Goal: Information Seeking & Learning: Learn about a topic

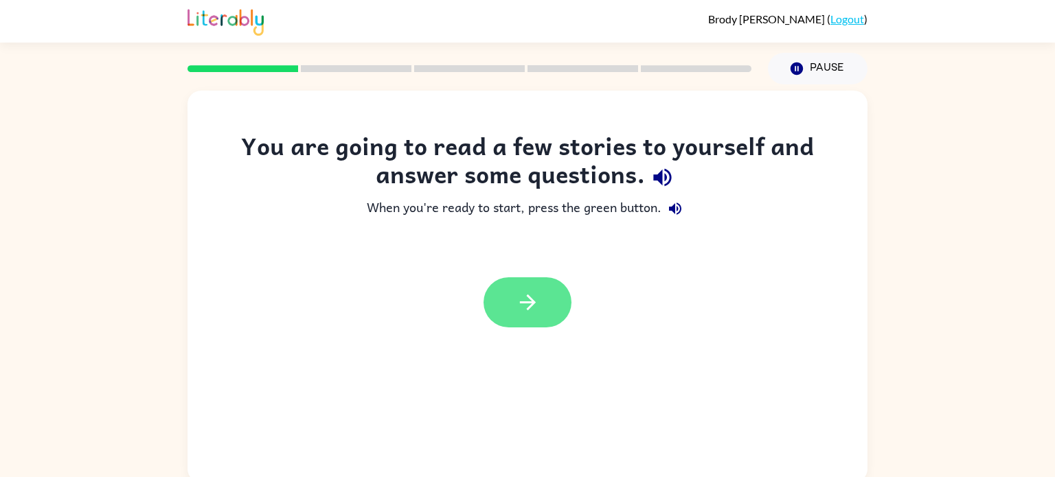
click at [530, 299] on icon "button" at bounding box center [527, 303] width 16 height 16
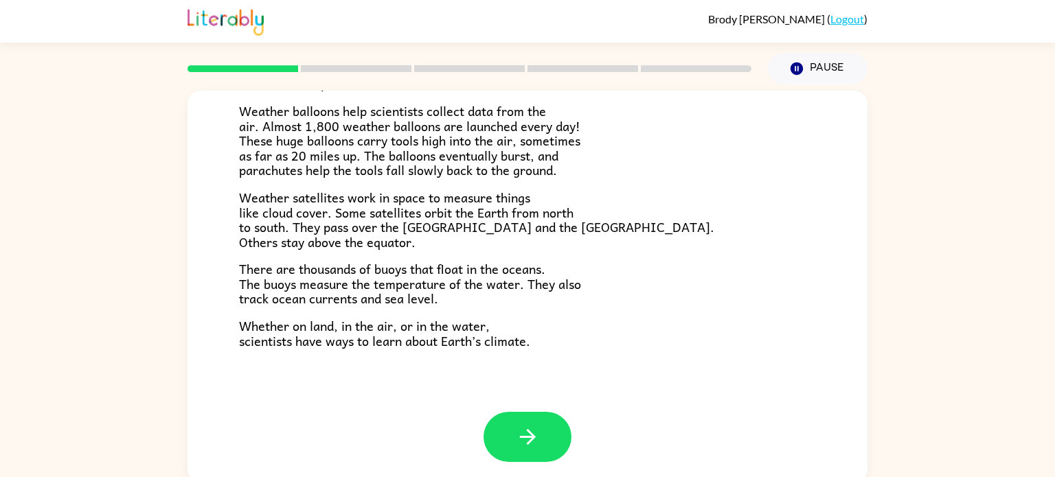
scroll to position [373, 0]
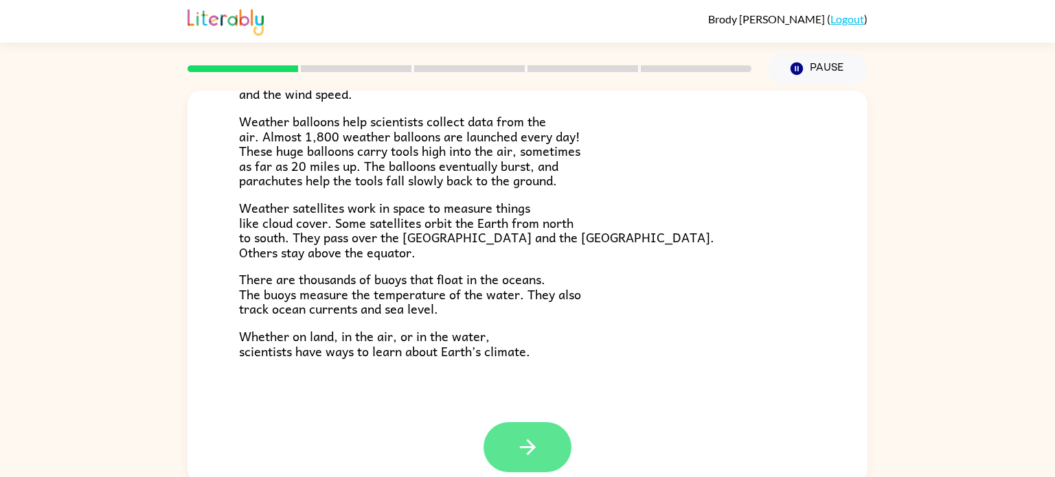
click at [507, 455] on button "button" at bounding box center [527, 447] width 88 height 50
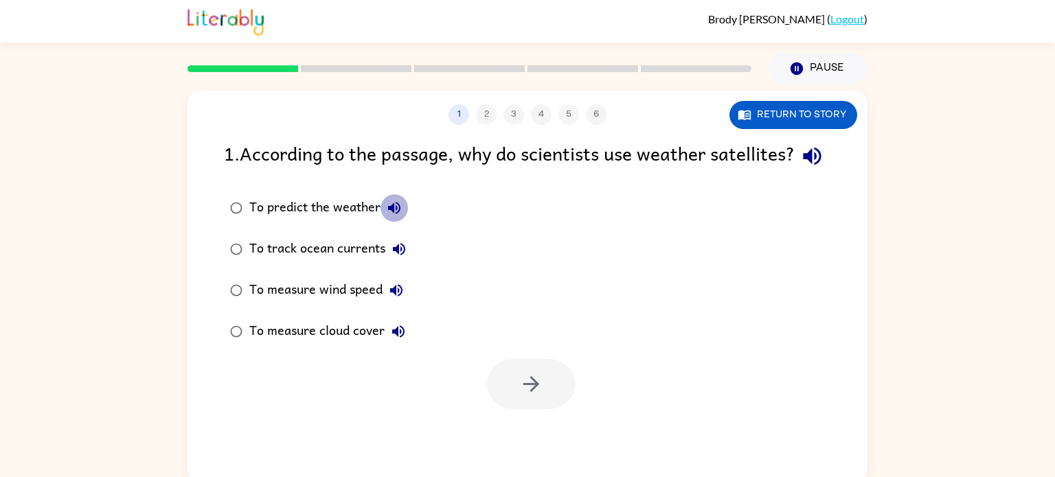
click at [396, 214] on icon "button" at bounding box center [394, 208] width 12 height 12
click at [399, 257] on icon "button" at bounding box center [399, 249] width 16 height 16
click at [402, 299] on icon "button" at bounding box center [396, 290] width 16 height 16
click at [537, 396] on icon "button" at bounding box center [531, 384] width 24 height 24
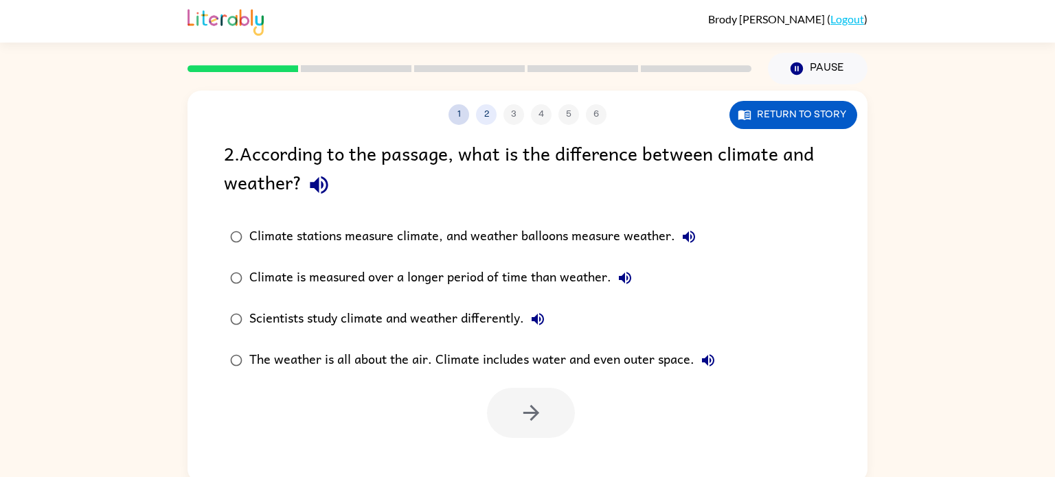
click at [451, 119] on button "1" at bounding box center [458, 114] width 21 height 21
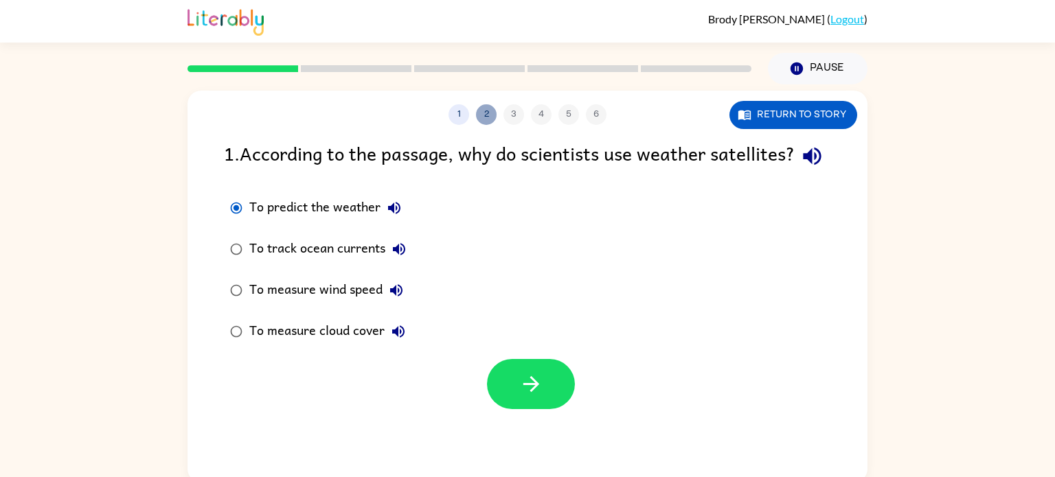
click at [490, 119] on button "2" at bounding box center [486, 114] width 21 height 21
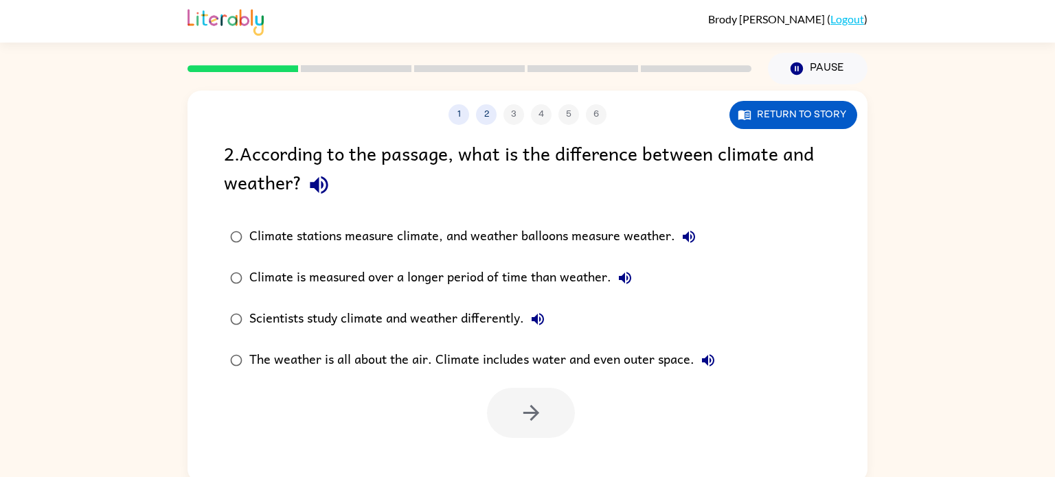
click at [484, 365] on div "The weather is all about the air. Climate includes water and even outer space." at bounding box center [485, 360] width 472 height 27
click at [503, 407] on button "button" at bounding box center [531, 413] width 88 height 50
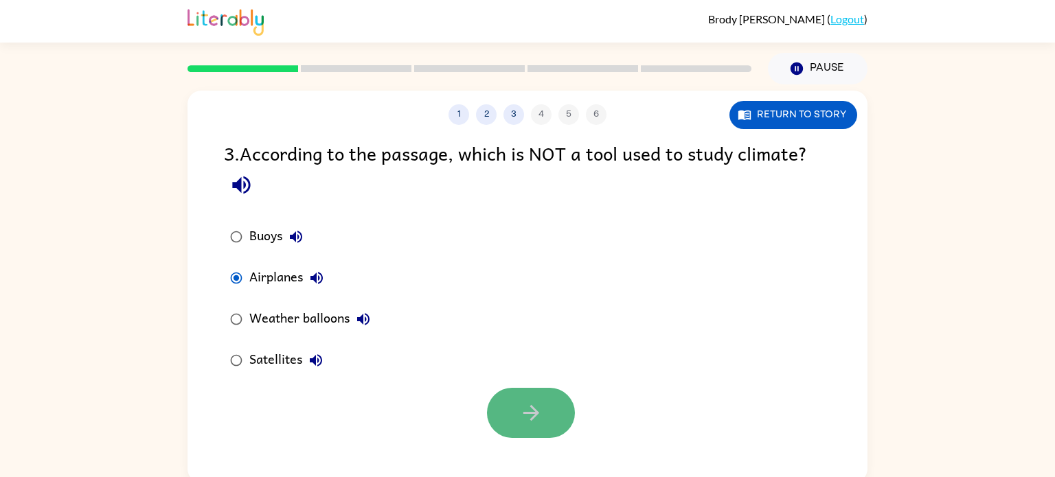
click at [514, 423] on button "button" at bounding box center [531, 413] width 88 height 50
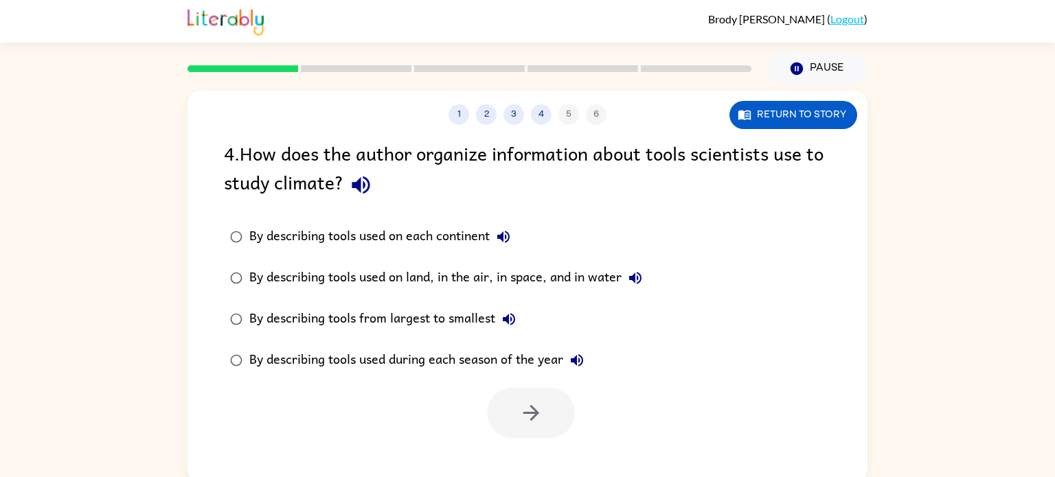
click at [500, 276] on div "By describing tools used on land, in the air, in space, and in water" at bounding box center [449, 277] width 400 height 27
click at [543, 415] on button "button" at bounding box center [531, 413] width 88 height 50
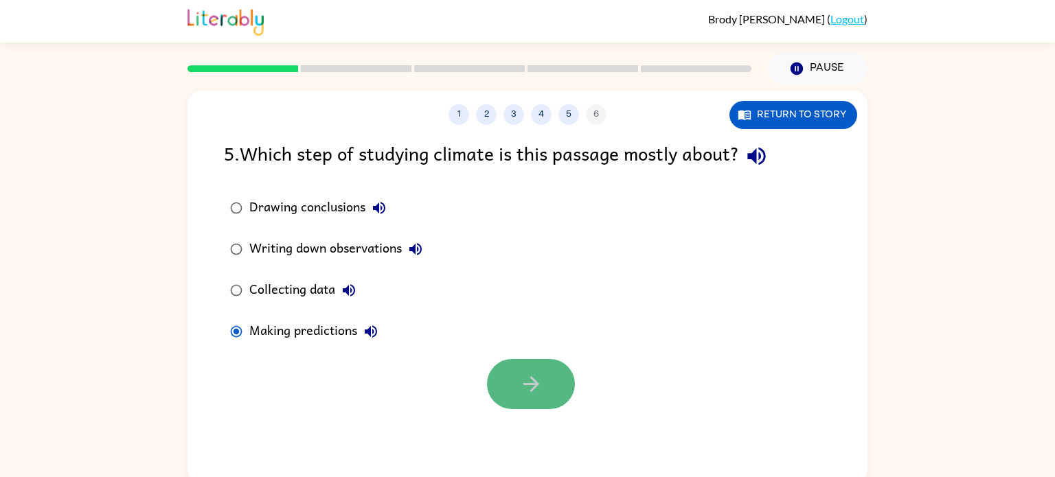
click at [536, 381] on icon "button" at bounding box center [531, 384] width 24 height 24
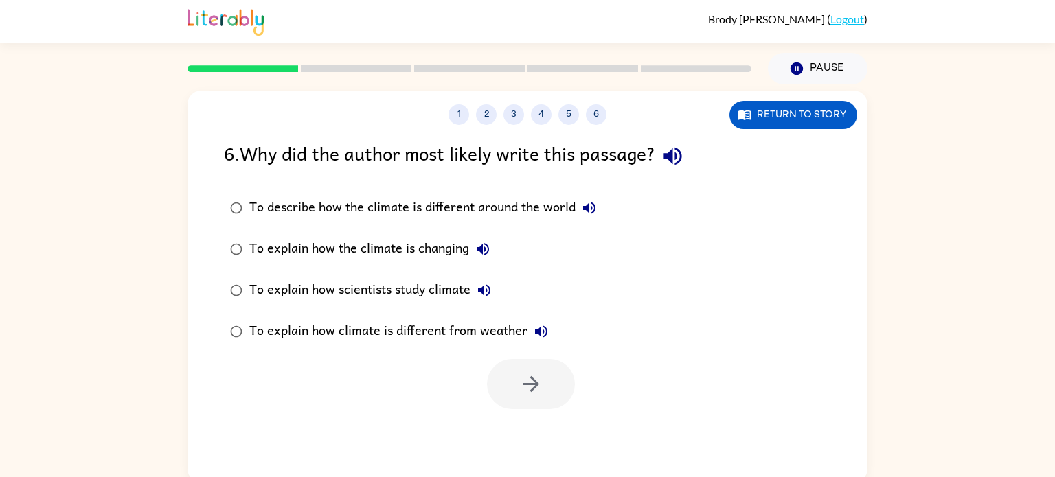
click at [298, 286] on div "To explain how scientists study climate" at bounding box center [373, 290] width 249 height 27
click at [523, 391] on icon "button" at bounding box center [531, 384] width 24 height 24
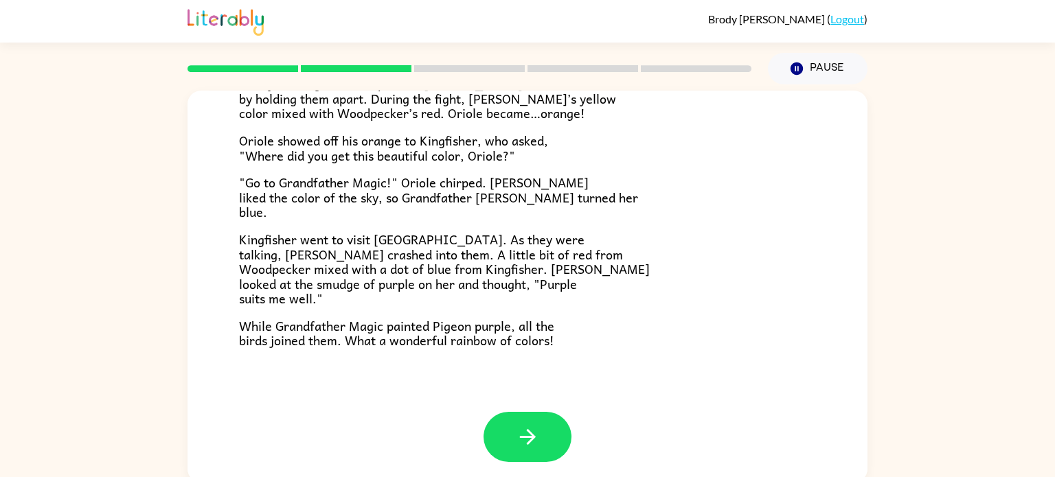
scroll to position [352, 0]
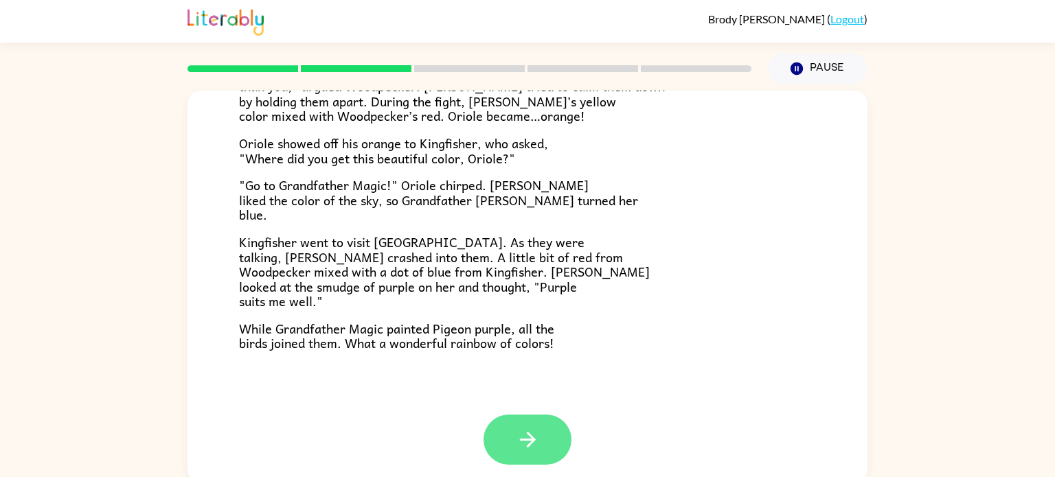
click at [553, 457] on button "button" at bounding box center [527, 440] width 88 height 50
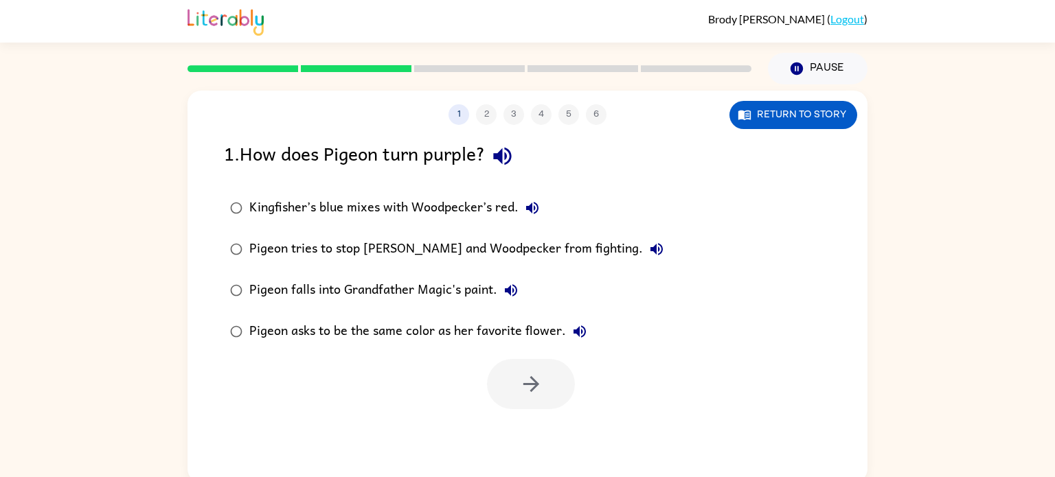
scroll to position [0, 0]
click at [540, 376] on icon "button" at bounding box center [531, 384] width 24 height 24
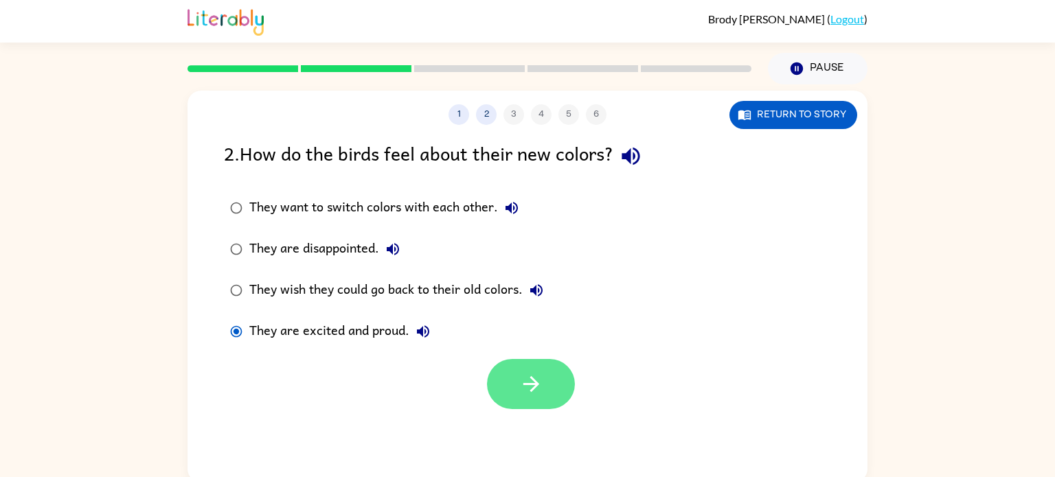
click at [500, 384] on button "button" at bounding box center [531, 384] width 88 height 50
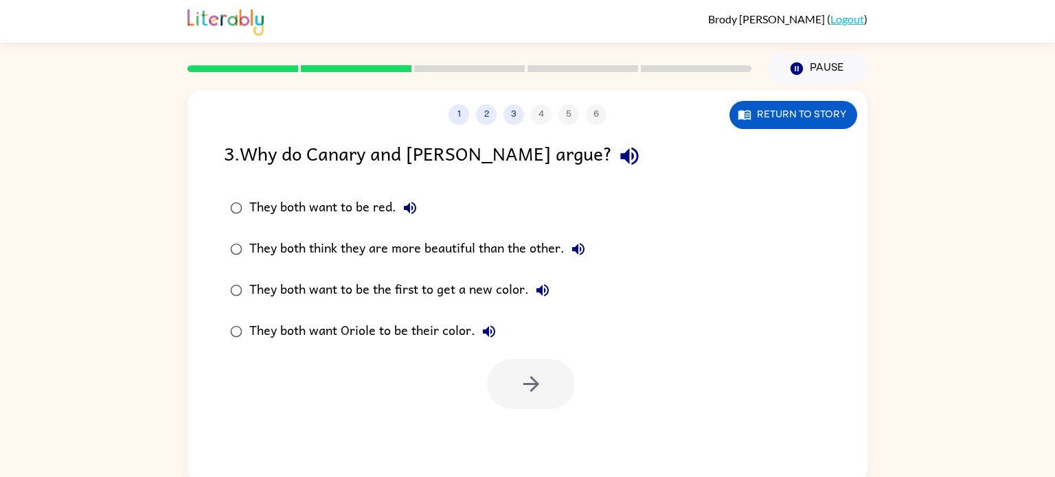
click at [440, 248] on div "They both think they are more beautiful than the other." at bounding box center [420, 248] width 343 height 27
click at [550, 376] on button "button" at bounding box center [531, 384] width 88 height 50
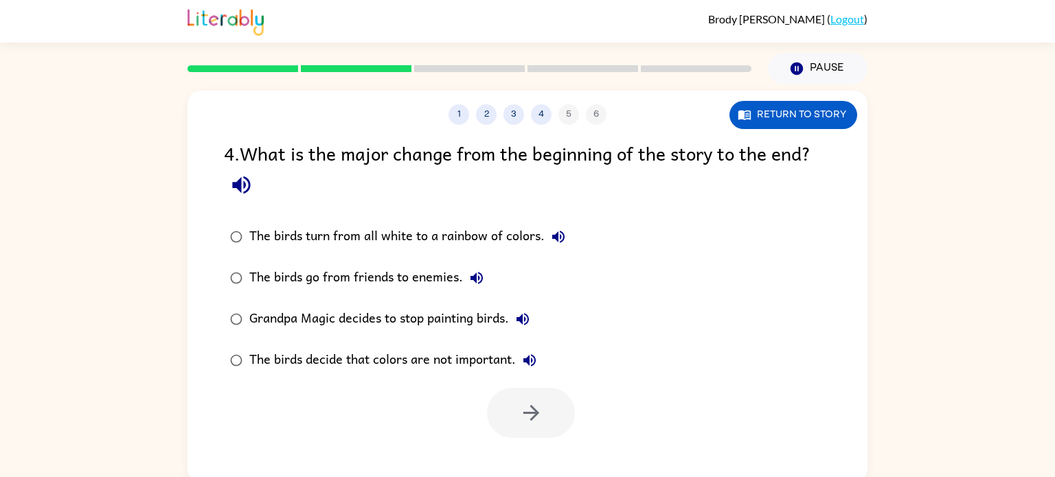
click at [292, 238] on div "The birds turn from all white to a rainbow of colors." at bounding box center [410, 236] width 323 height 27
click at [538, 397] on button "button" at bounding box center [531, 413] width 88 height 50
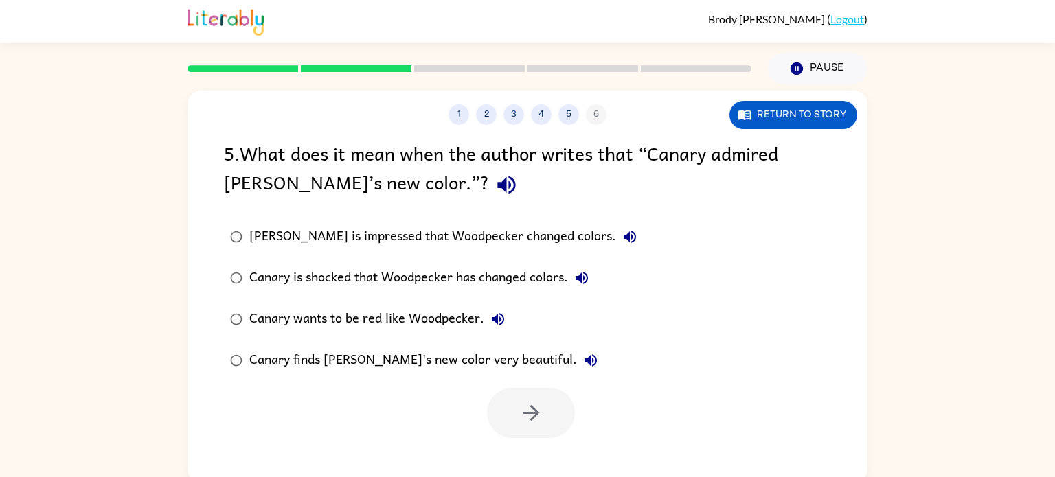
click at [293, 235] on div "[PERSON_NAME] is impressed that Woodpecker changed colors." at bounding box center [446, 236] width 394 height 27
click at [511, 428] on button "button" at bounding box center [531, 413] width 88 height 50
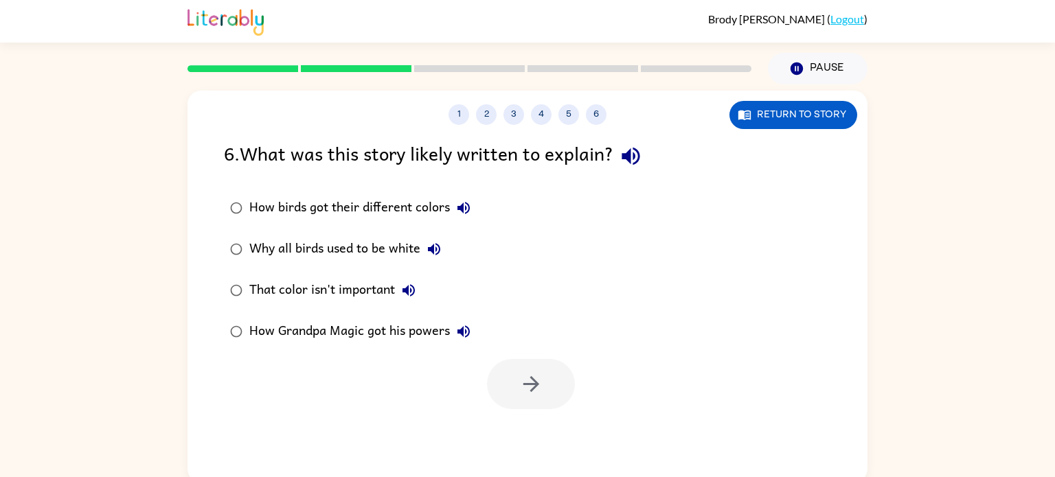
click at [334, 294] on div "That color isn't important" at bounding box center [335, 290] width 173 height 27
click at [520, 387] on icon "button" at bounding box center [531, 384] width 24 height 24
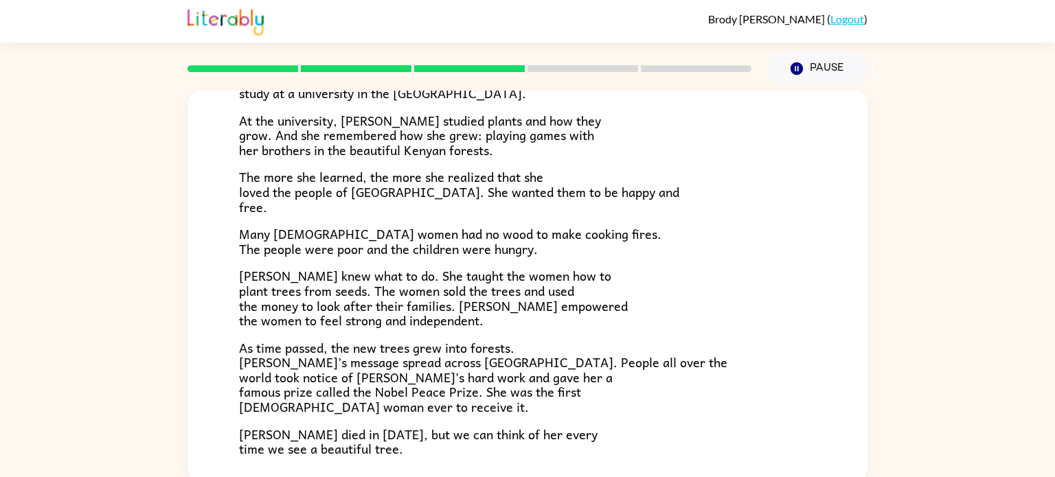
scroll to position [341, 0]
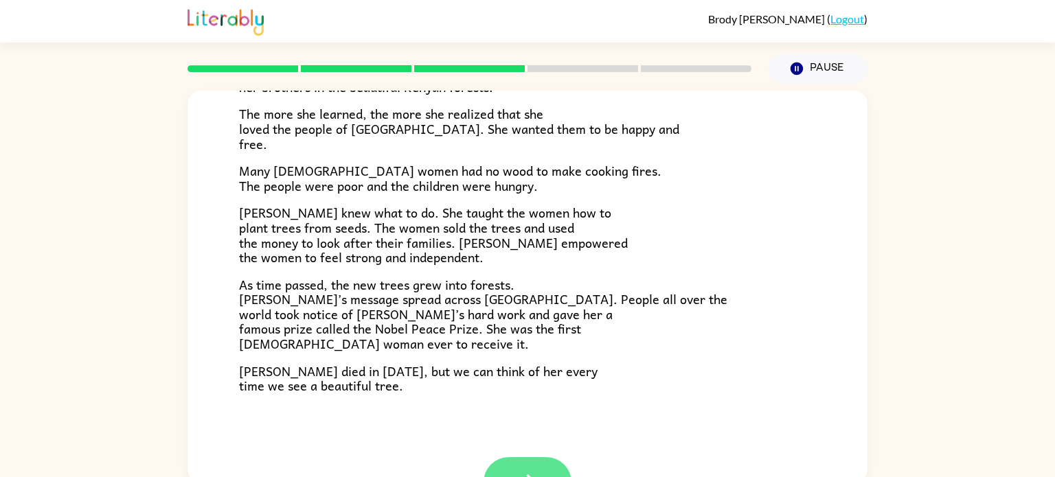
click at [555, 461] on button "button" at bounding box center [527, 482] width 88 height 50
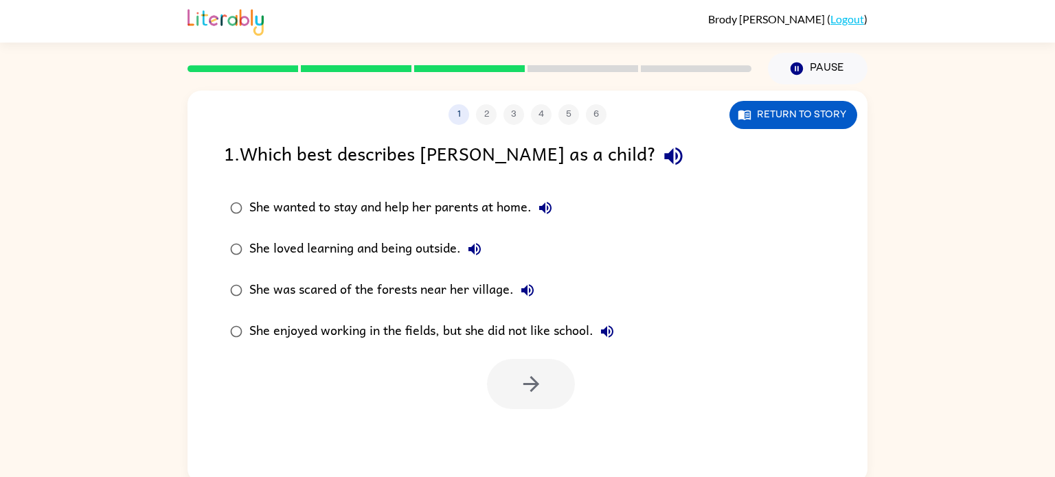
scroll to position [0, 0]
click at [264, 255] on div "She loved learning and being outside." at bounding box center [368, 248] width 239 height 27
click at [561, 399] on button "button" at bounding box center [531, 384] width 88 height 50
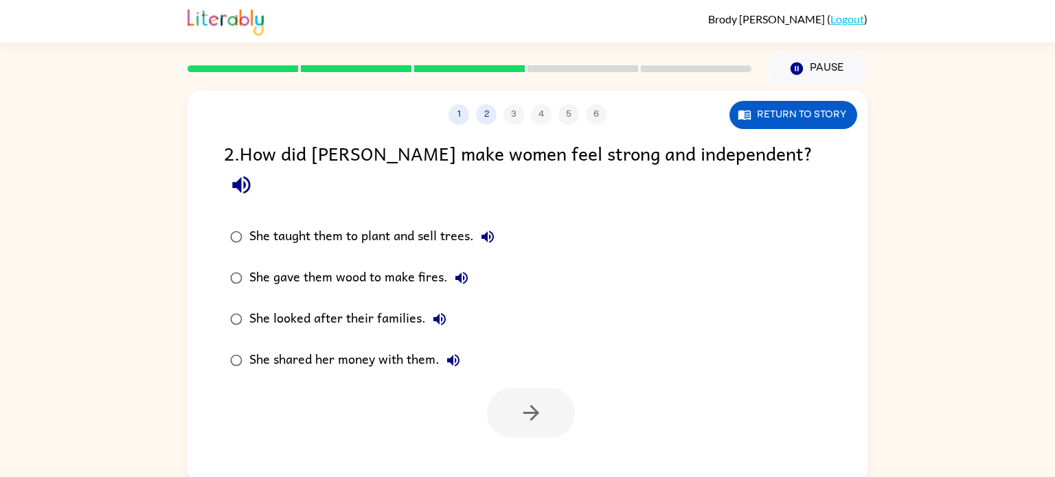
click at [368, 223] on div "She taught them to plant and sell trees." at bounding box center [375, 236] width 252 height 27
click at [543, 392] on button "button" at bounding box center [531, 413] width 88 height 50
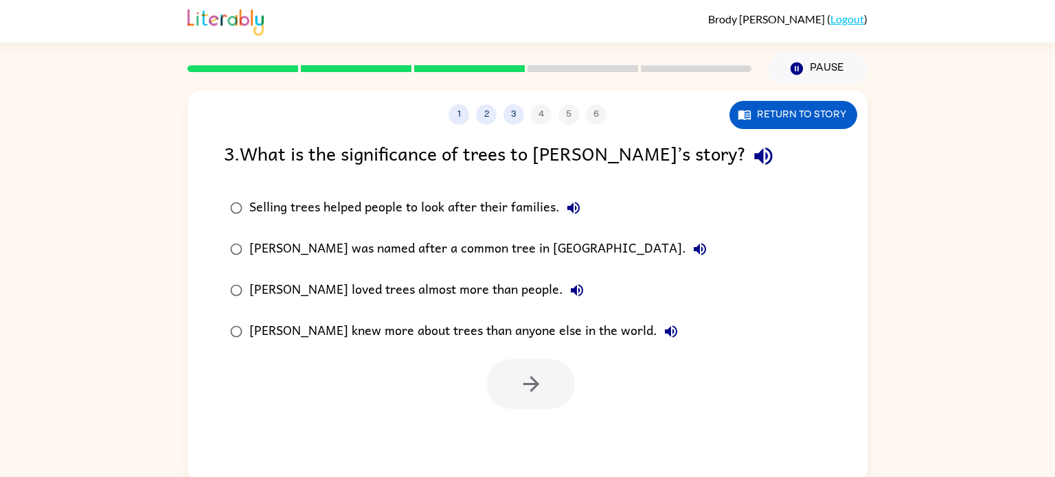
click at [289, 210] on div "Selling trees helped people to look after their families." at bounding box center [418, 207] width 338 height 27
click at [525, 379] on icon "button" at bounding box center [531, 384] width 24 height 24
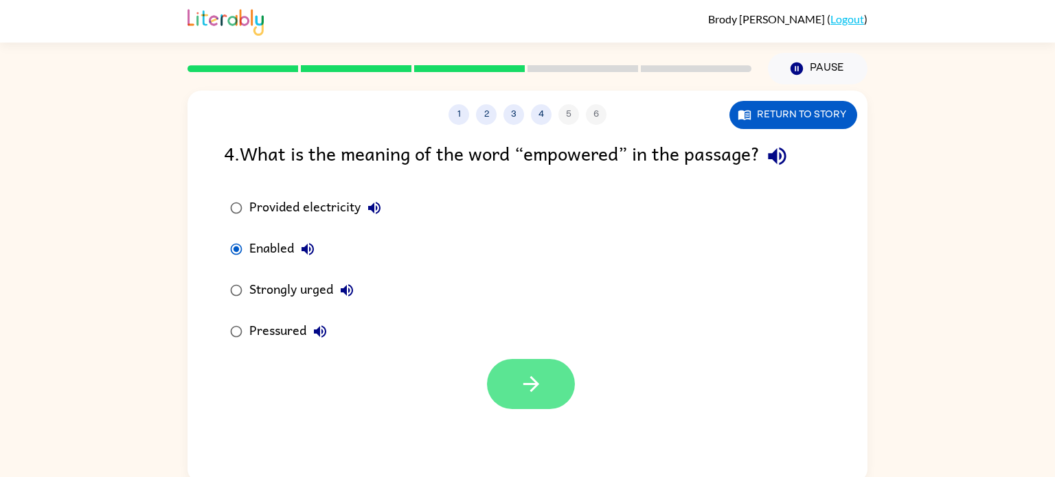
click at [546, 381] on button "button" at bounding box center [531, 384] width 88 height 50
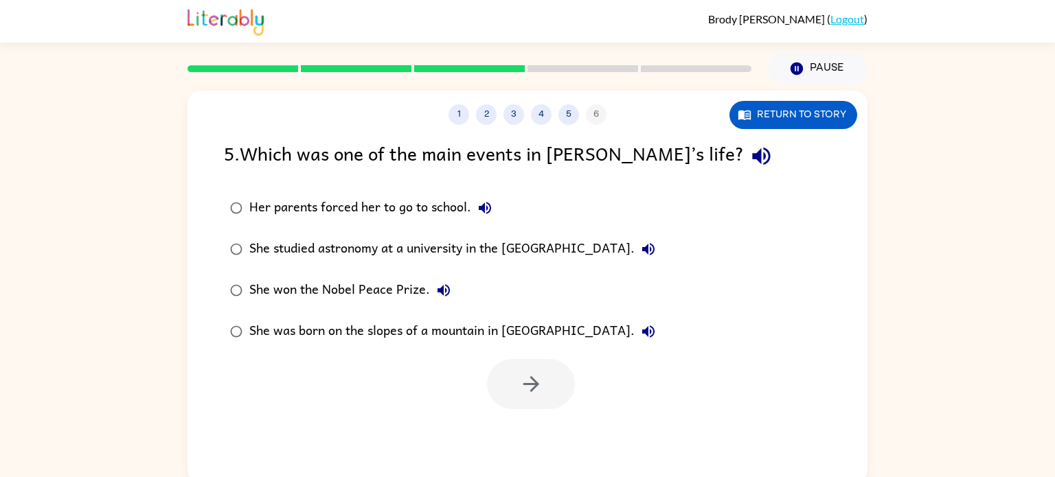
click at [394, 288] on div "She won the Nobel Peace Prize." at bounding box center [353, 290] width 208 height 27
click at [511, 389] on button "button" at bounding box center [531, 384] width 88 height 50
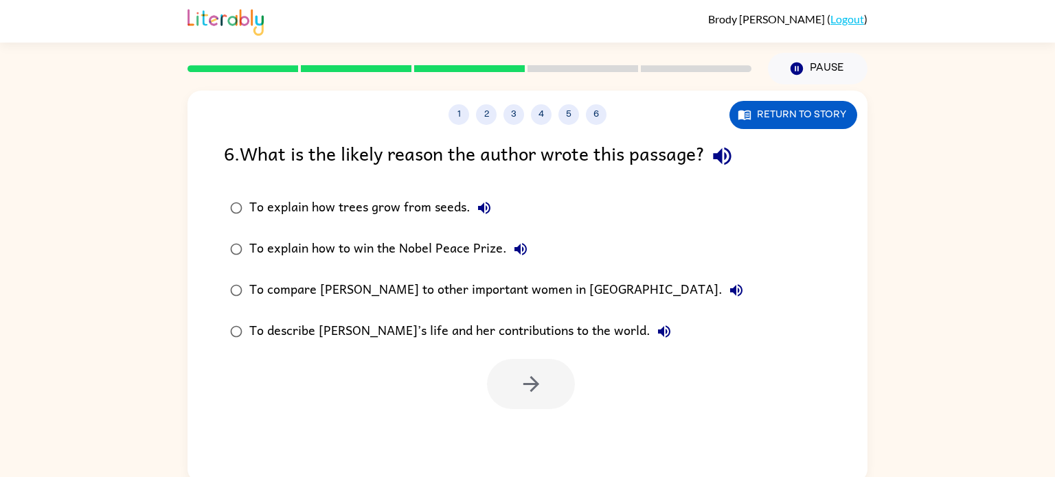
click at [394, 331] on div "To describe [PERSON_NAME]’s life and her contributions to the world." at bounding box center [463, 331] width 428 height 27
click at [535, 378] on icon "button" at bounding box center [531, 384] width 24 height 24
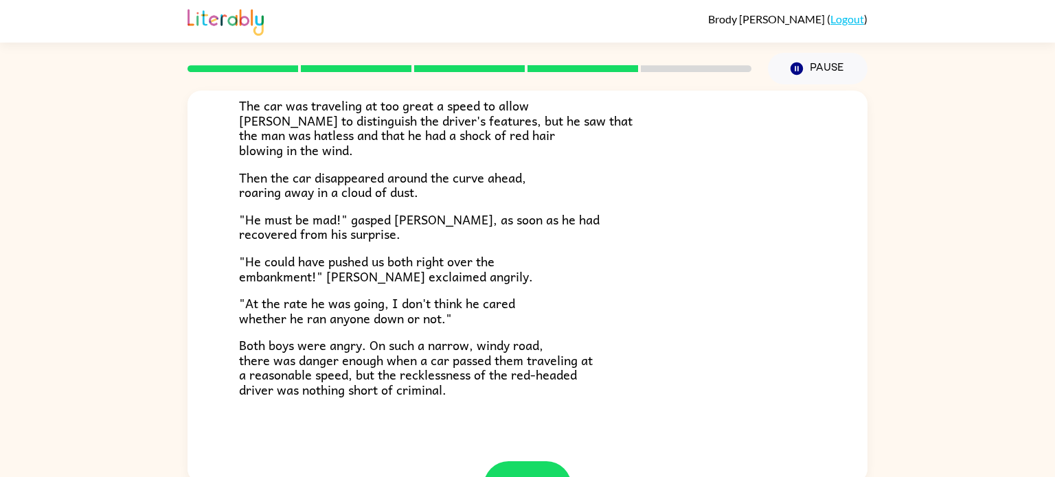
scroll to position [381, 0]
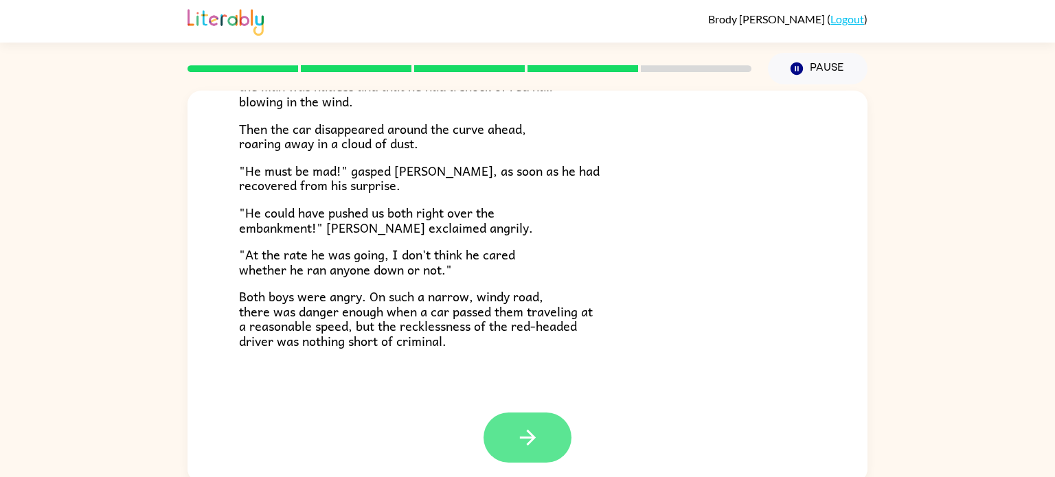
click at [516, 426] on icon "button" at bounding box center [528, 438] width 24 height 24
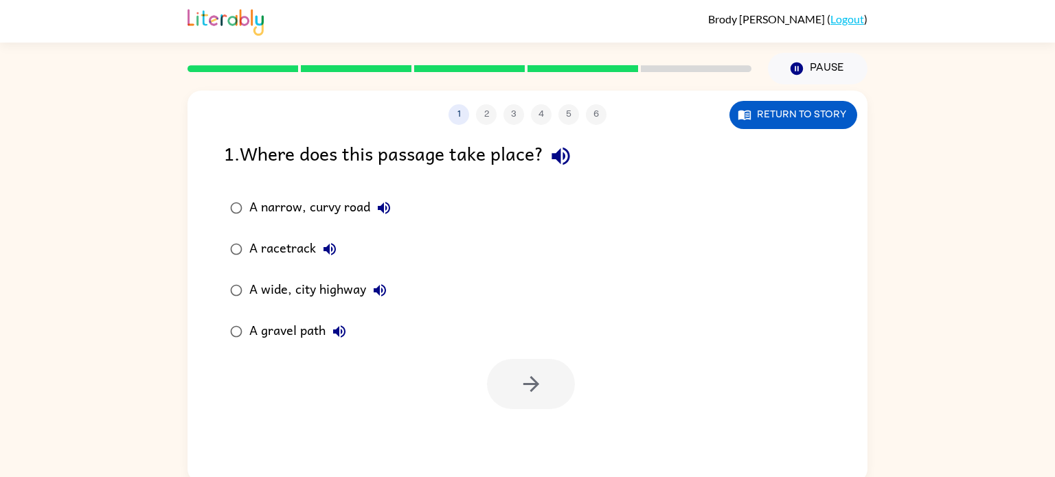
click at [377, 216] on icon "button" at bounding box center [384, 208] width 16 height 16
click at [545, 391] on button "button" at bounding box center [531, 384] width 88 height 50
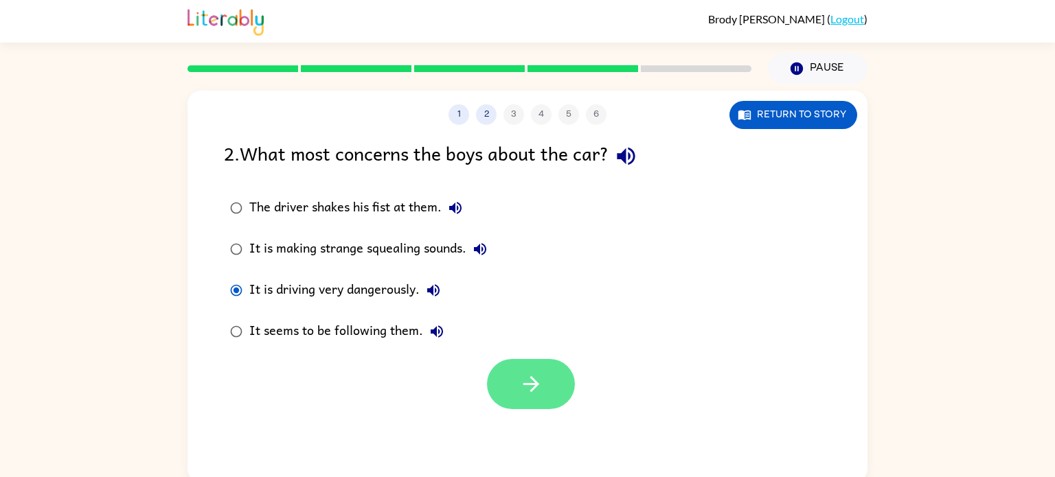
click at [511, 394] on button "button" at bounding box center [531, 384] width 88 height 50
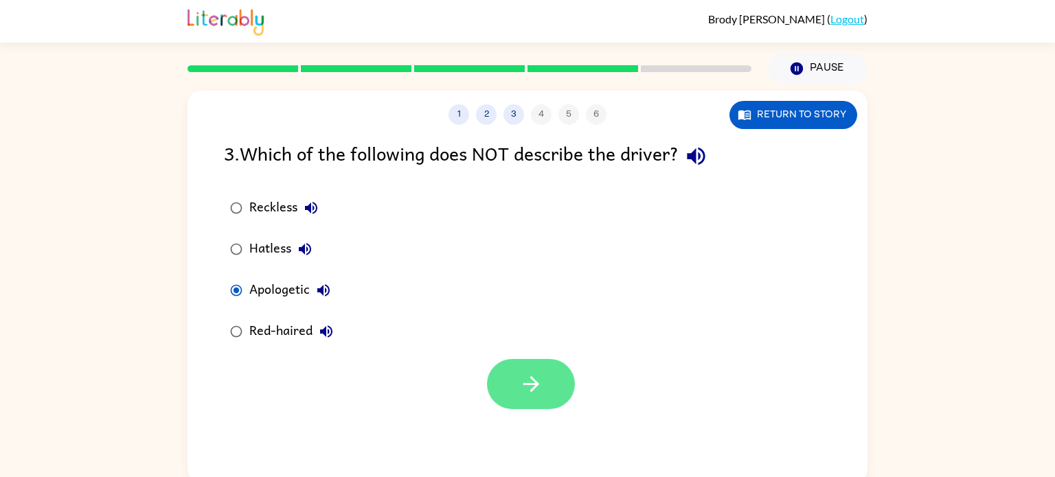
click at [519, 371] on button "button" at bounding box center [531, 384] width 88 height 50
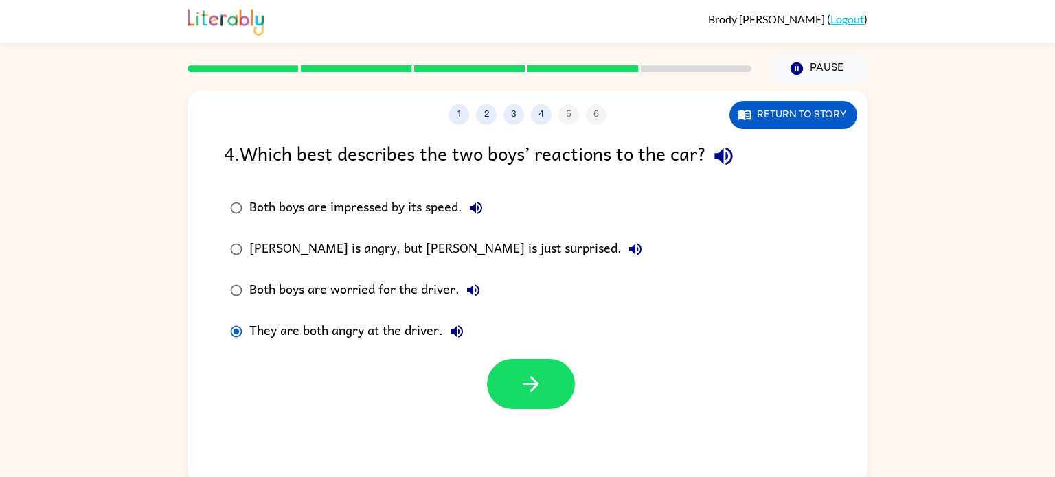
click at [597, 387] on div at bounding box center [527, 380] width 680 height 57
click at [548, 388] on button "button" at bounding box center [531, 384] width 88 height 50
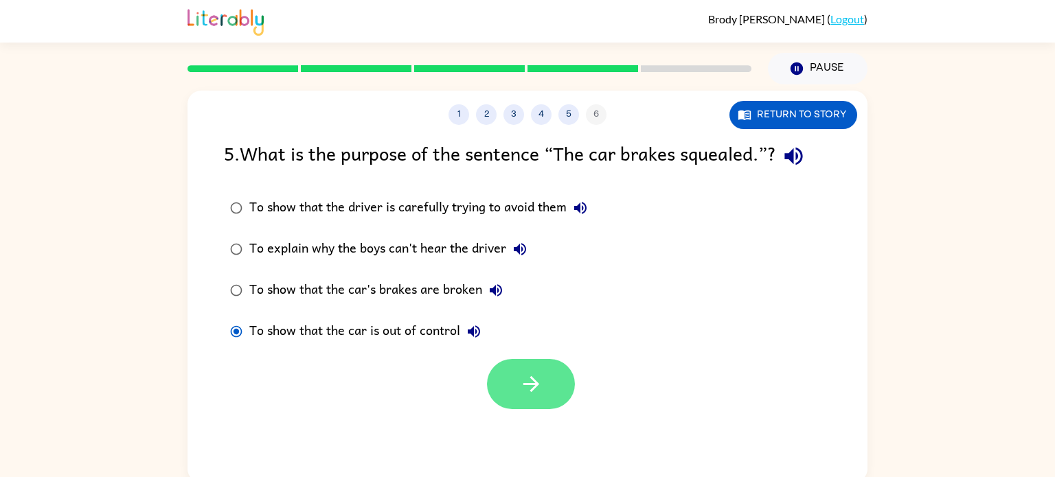
click at [546, 382] on button "button" at bounding box center [531, 384] width 88 height 50
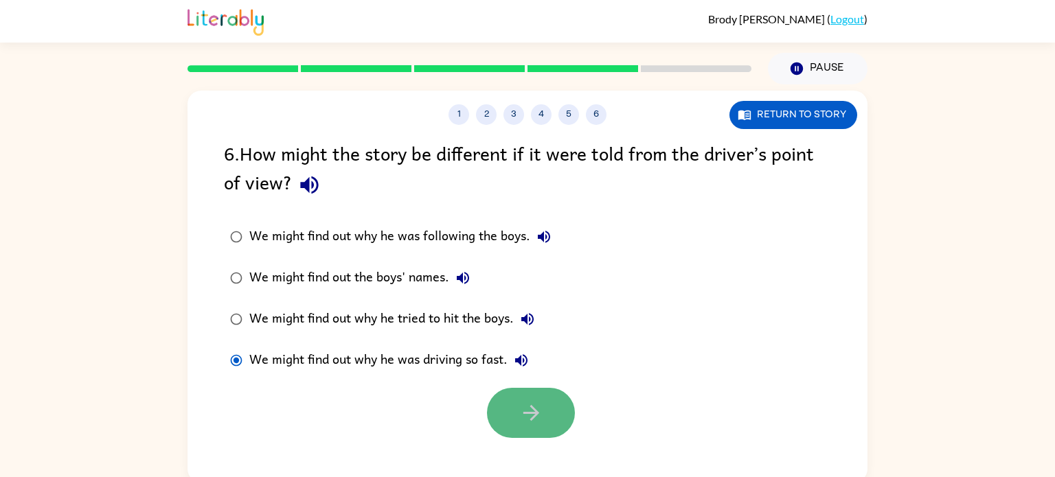
click at [512, 426] on button "button" at bounding box center [531, 413] width 88 height 50
